Goal: Transaction & Acquisition: Purchase product/service

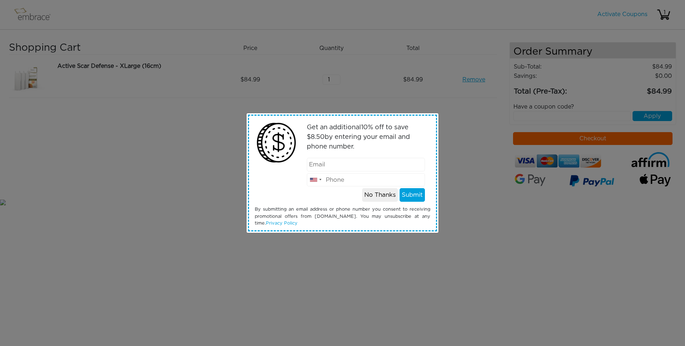
click at [358, 165] on input "email" at bounding box center [366, 165] width 119 height 14
type input "[EMAIL_ADDRESS][DOMAIN_NAME]"
type input "3178093427"
click at [415, 197] on button "Submit" at bounding box center [412, 195] width 25 height 14
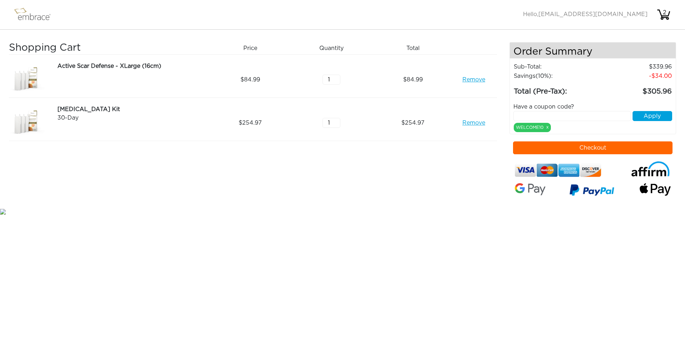
click at [472, 79] on link "Remove" at bounding box center [474, 79] width 23 height 9
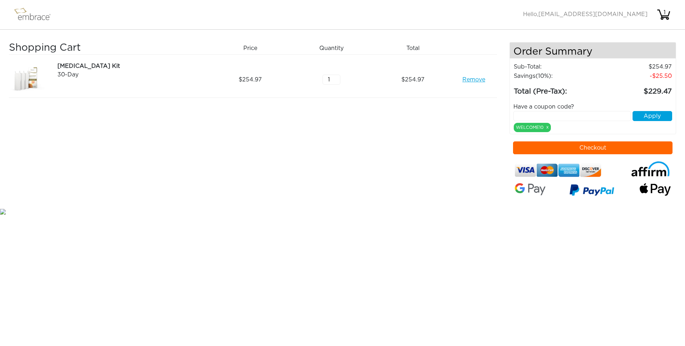
click at [81, 67] on div "[MEDICAL_DATA] Kit" at bounding box center [132, 66] width 150 height 9
click at [50, 71] on div "[MEDICAL_DATA] Kit 30-Day Remove" at bounding box center [131, 80] width 163 height 36
click at [40, 71] on img at bounding box center [27, 80] width 36 height 36
click at [25, 77] on img at bounding box center [27, 80] width 36 height 36
drag, startPoint x: 25, startPoint y: 77, endPoint x: 22, endPoint y: 72, distance: 5.8
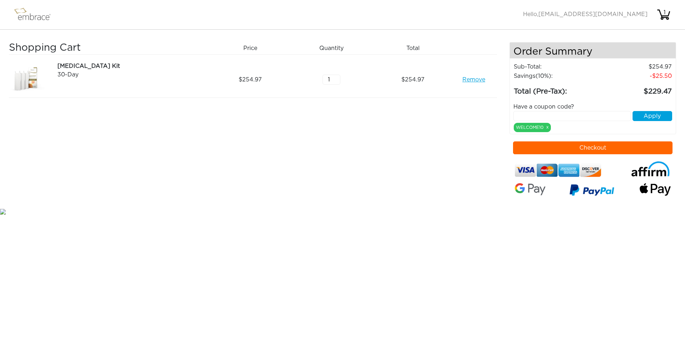
click at [22, 77] on img at bounding box center [27, 80] width 36 height 36
click at [27, 12] on img at bounding box center [35, 15] width 46 height 18
